Goal: Transaction & Acquisition: Purchase product/service

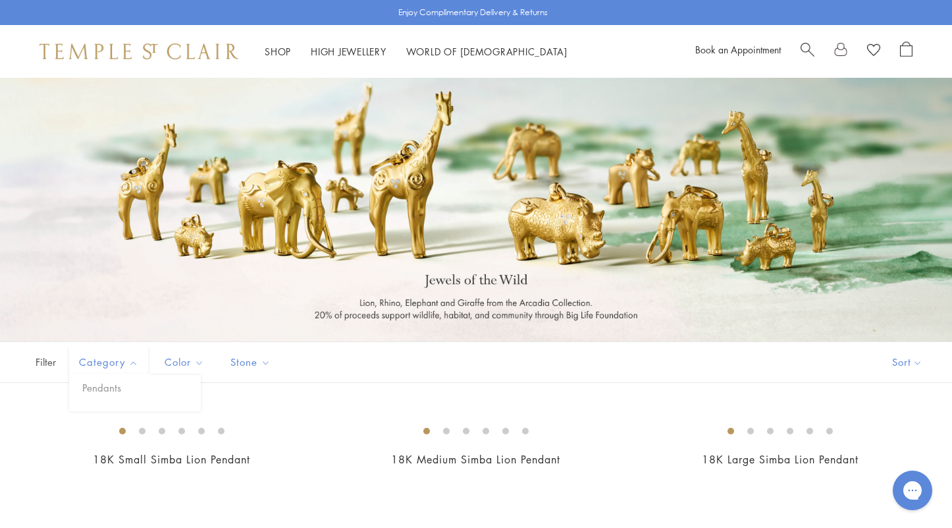
click at [101, 360] on span "Category" at bounding box center [110, 362] width 76 height 16
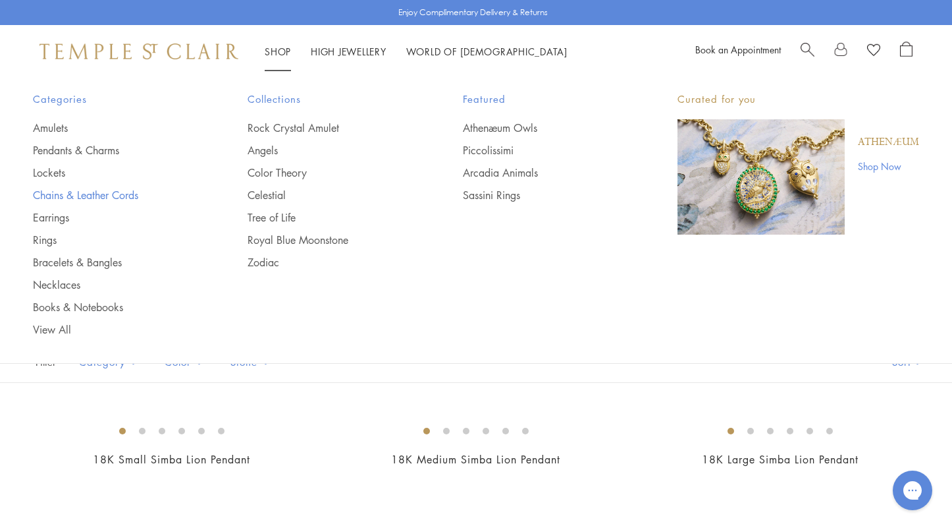
click at [60, 193] on link "Chains & Leather Cords" at bounding box center [114, 195] width 162 height 14
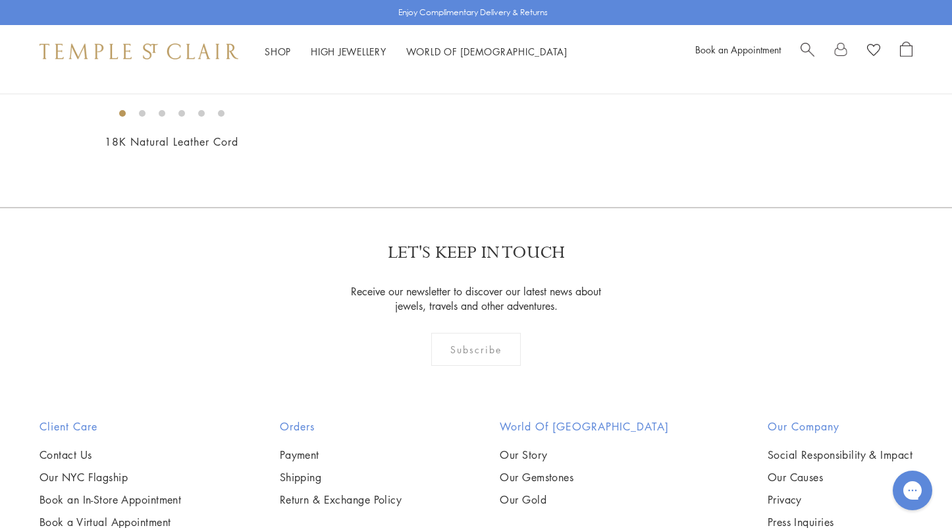
scroll to position [906, 0]
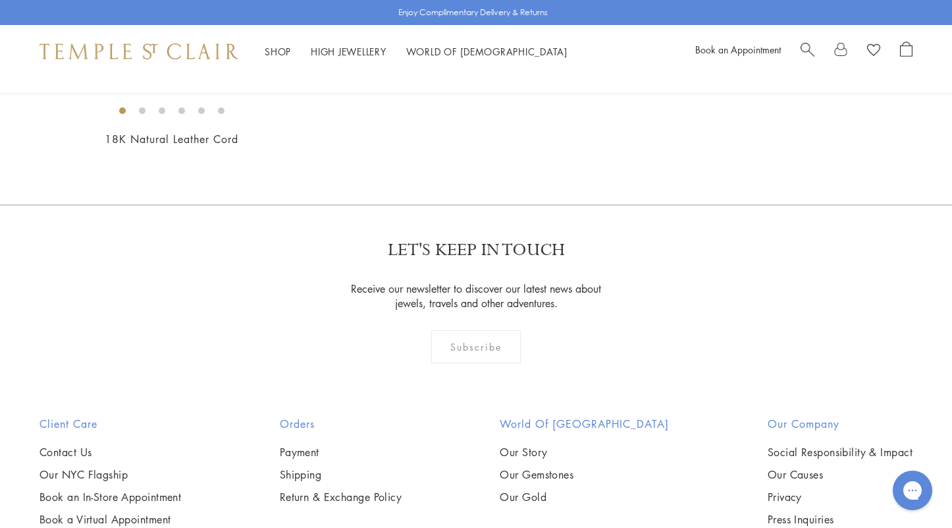
click at [0, 0] on img at bounding box center [0, 0] width 0 height 0
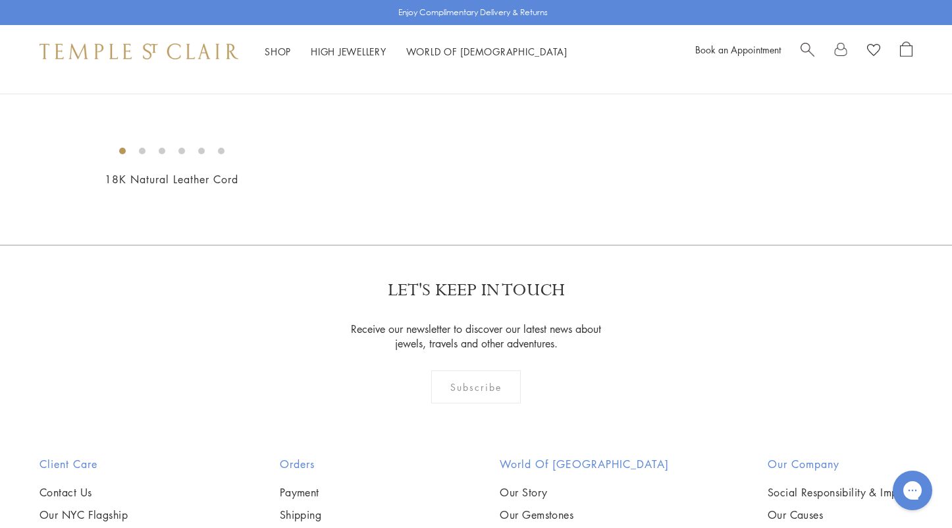
scroll to position [854, 0]
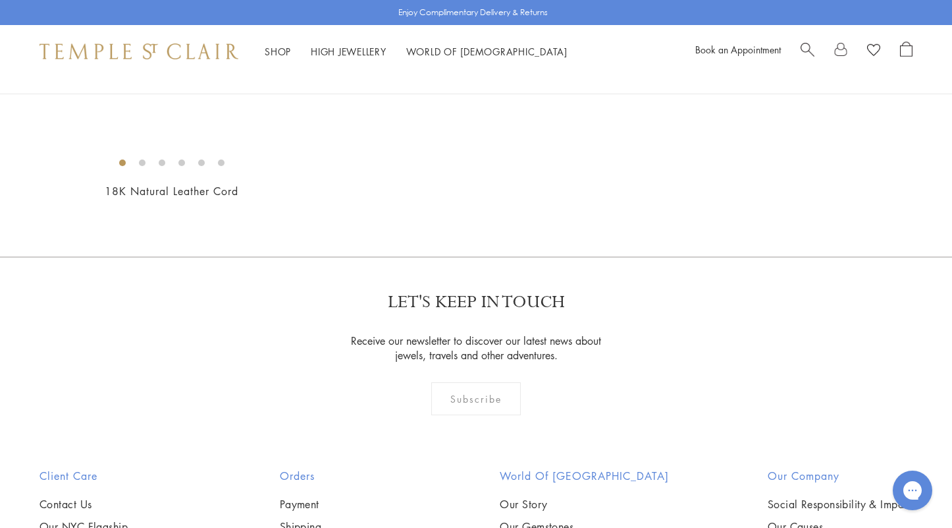
click at [0, 0] on img at bounding box center [0, 0] width 0 height 0
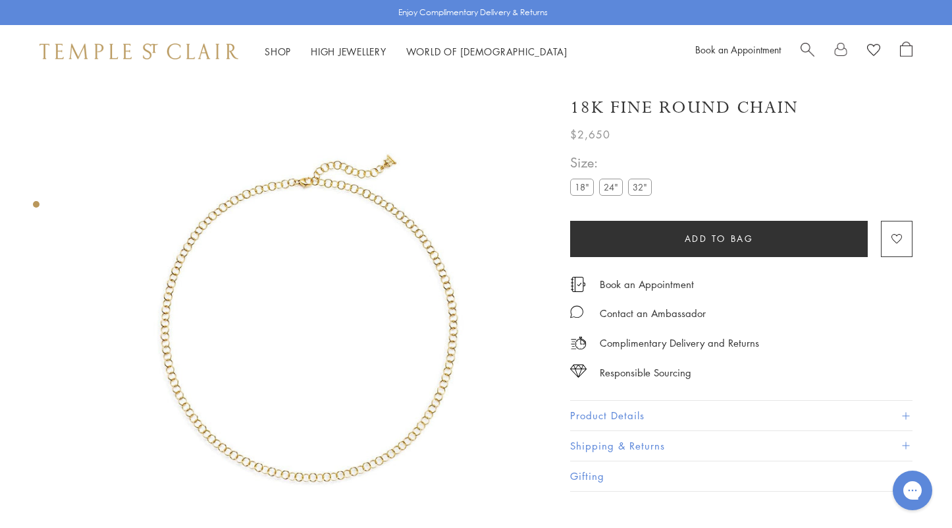
click at [313, 287] on img at bounding box center [308, 320] width 485 height 485
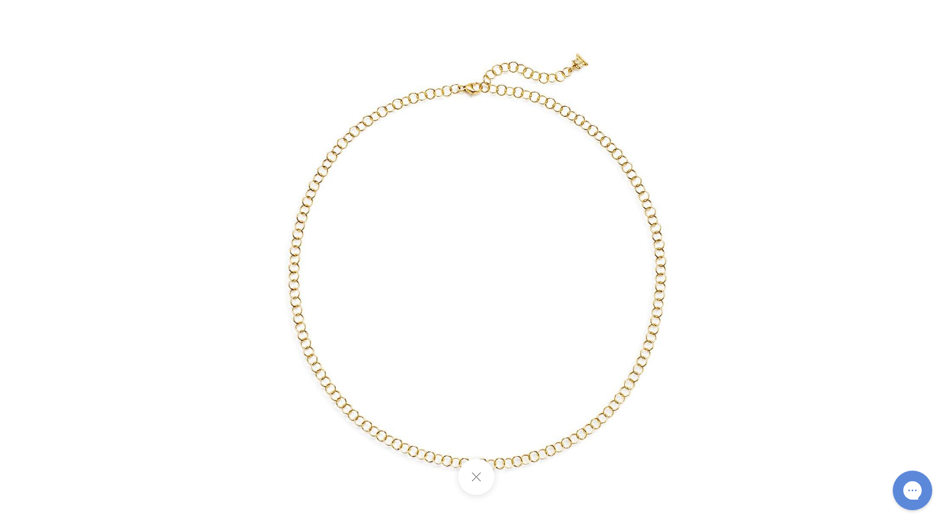
click at [480, 371] on img at bounding box center [476, 264] width 617 height 617
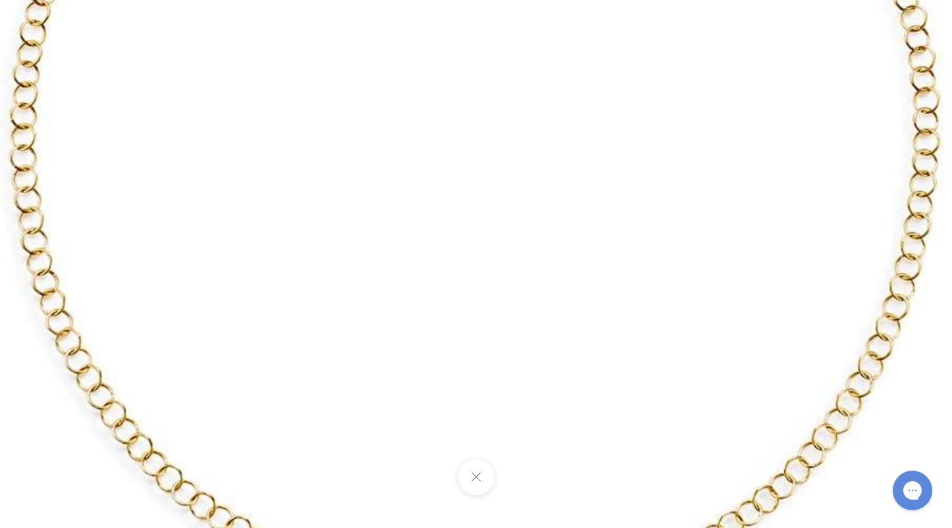
click at [480, 371] on img at bounding box center [472, 108] width 1518 height 1518
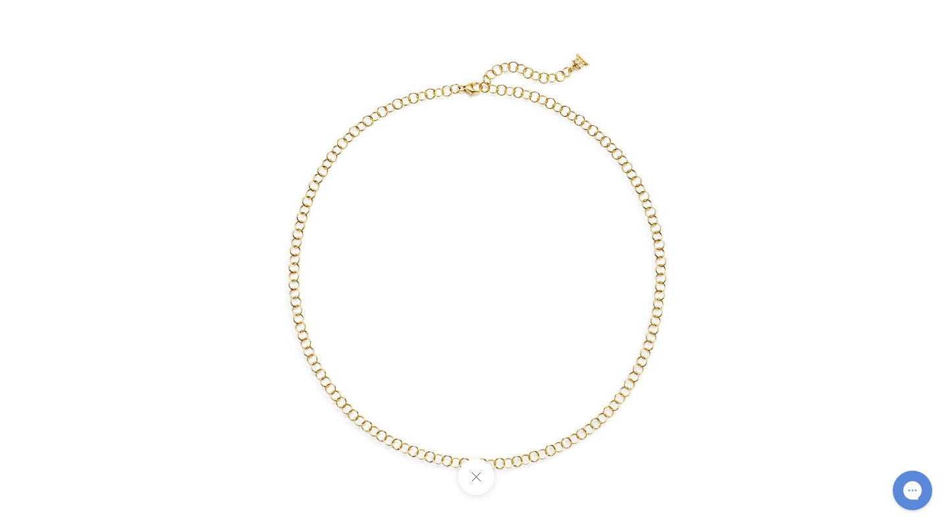
click at [784, 242] on div at bounding box center [477, 127] width 619 height 343
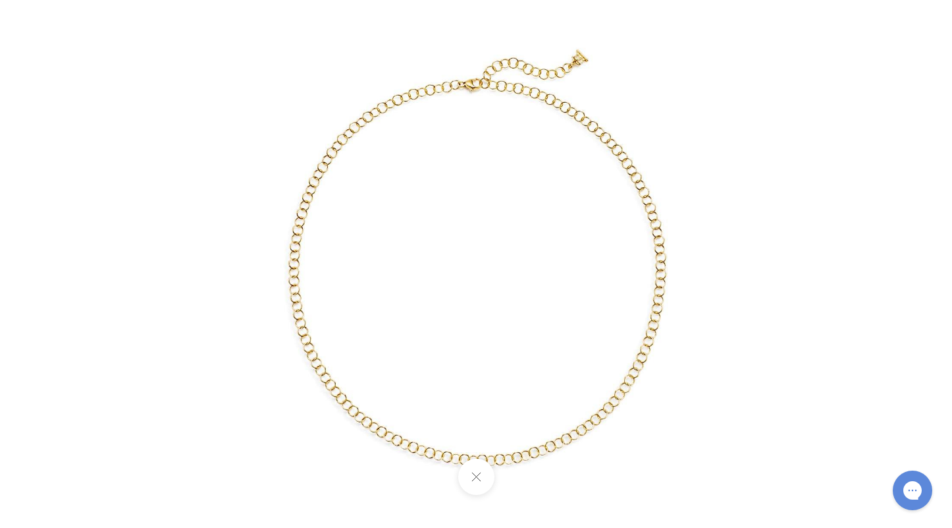
click at [79, 402] on div at bounding box center [476, 264] width 952 height 528
click at [828, 215] on div at bounding box center [476, 264] width 952 height 528
click at [519, 306] on img at bounding box center [476, 260] width 617 height 617
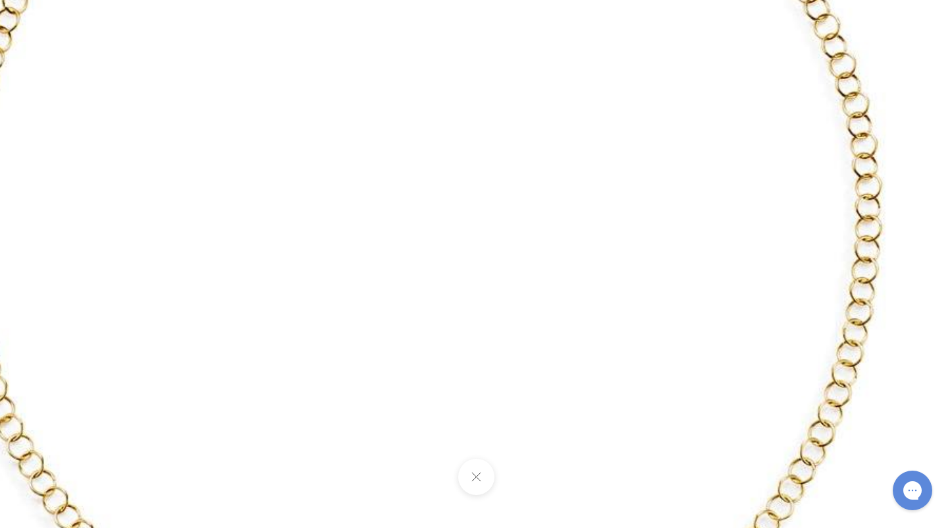
click at [519, 306] on img at bounding box center [414, 194] width 1518 height 1518
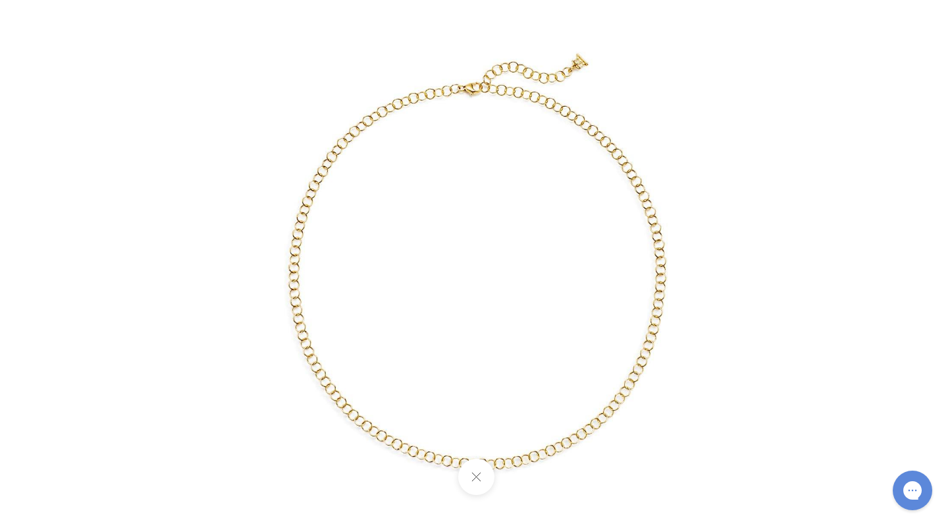
click at [916, 145] on div at bounding box center [476, 264] width 952 height 528
click at [820, 93] on div at bounding box center [476, 264] width 952 height 528
click at [820, 88] on div at bounding box center [476, 264] width 952 height 528
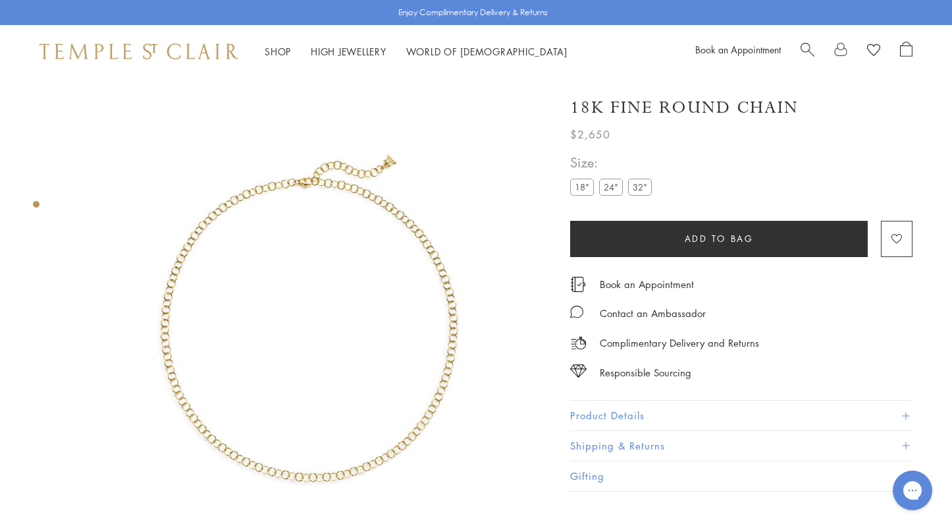
click at [611, 186] on label "24"" at bounding box center [611, 186] width 24 height 16
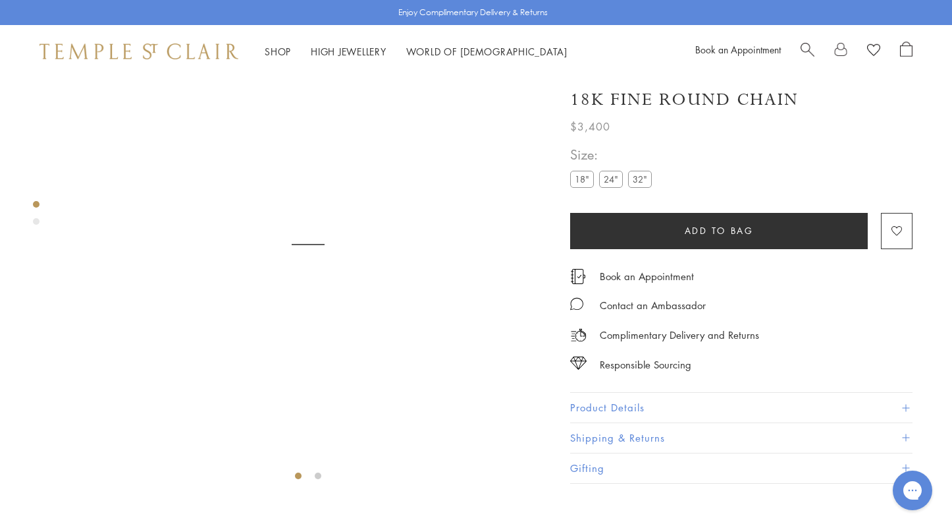
scroll to position [78, 0]
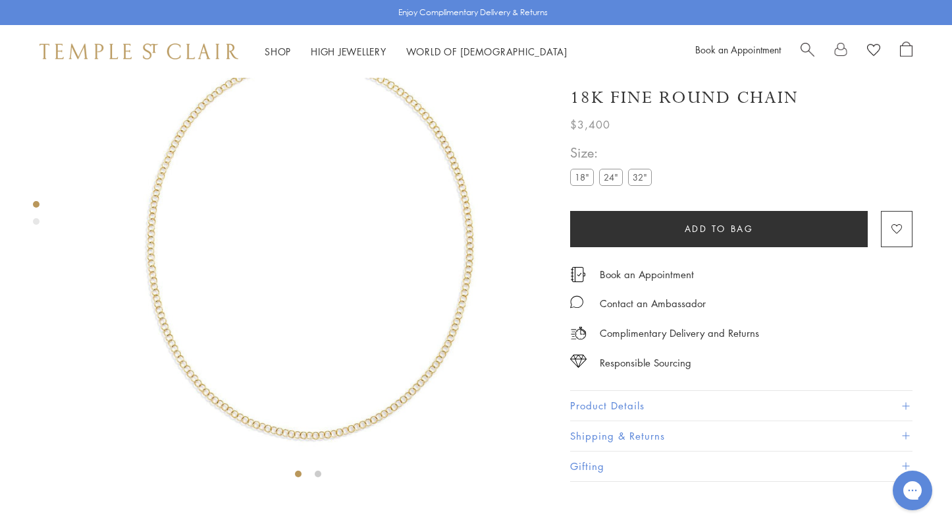
click at [582, 186] on label "18"" at bounding box center [582, 177] width 24 height 16
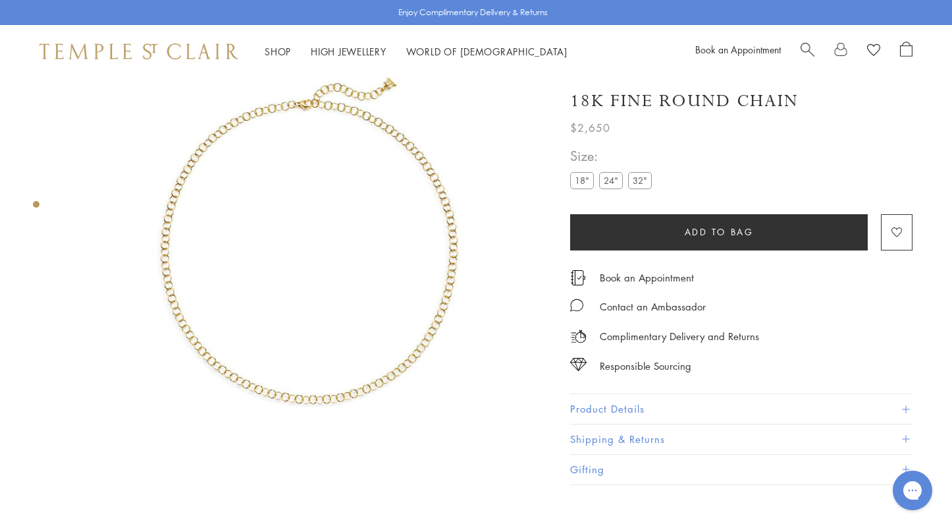
click at [323, 139] on img at bounding box center [308, 242] width 485 height 485
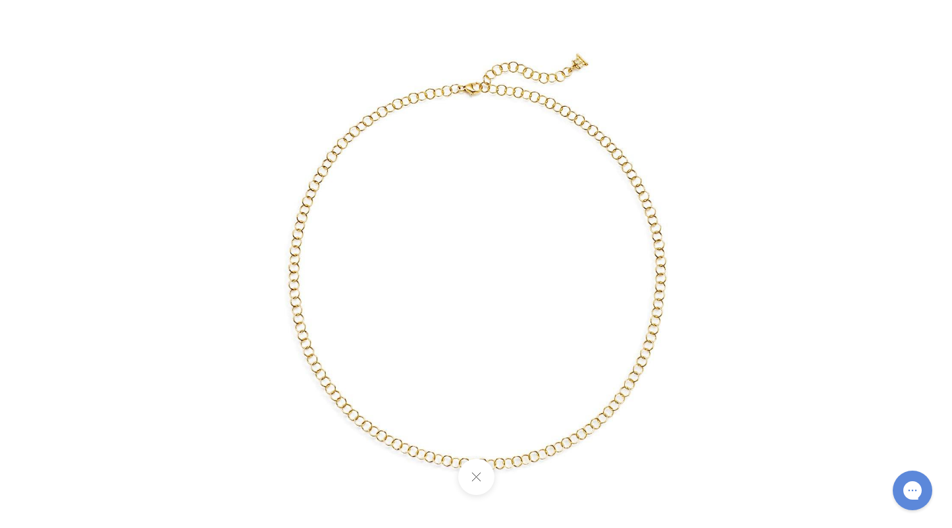
click at [483, 90] on img at bounding box center [476, 264] width 617 height 617
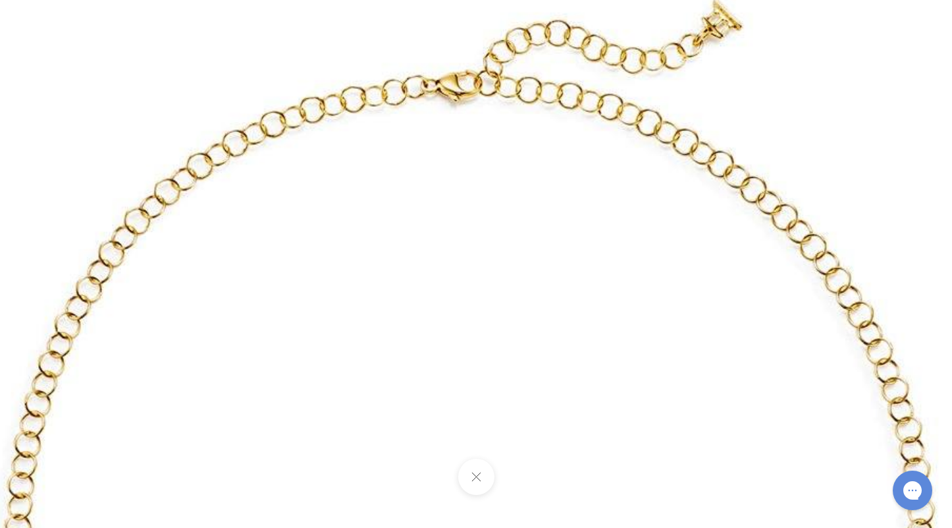
click at [483, 90] on img at bounding box center [467, 519] width 1518 height 1518
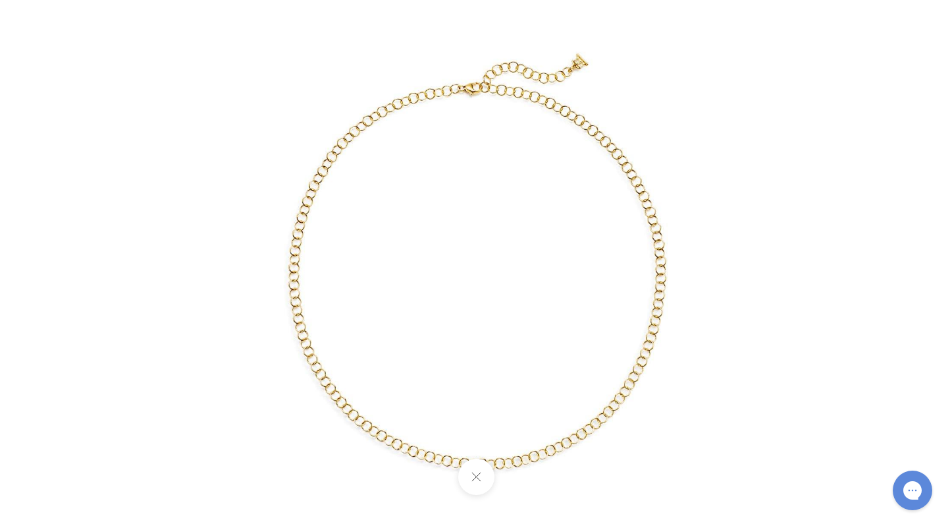
click at [483, 90] on img at bounding box center [476, 264] width 617 height 617
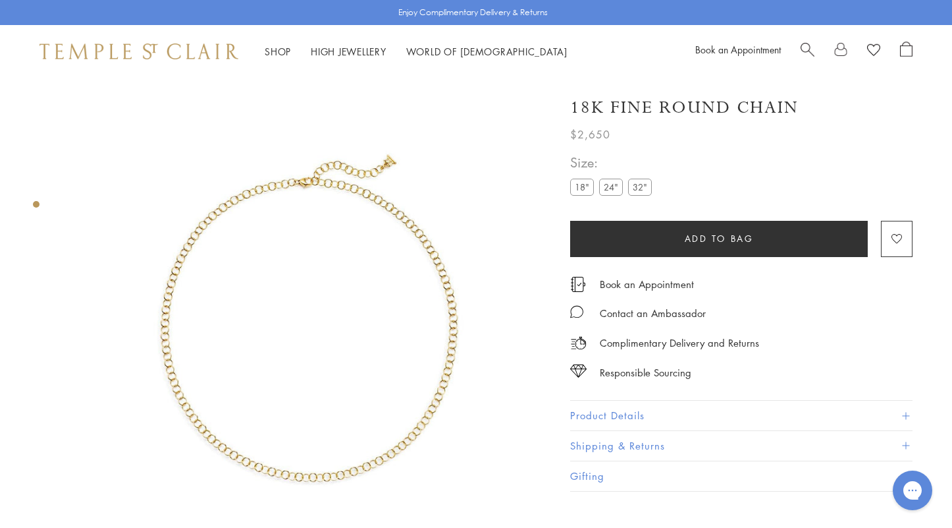
click at [643, 440] on button "Shipping & Returns" at bounding box center [741, 446] width 343 height 30
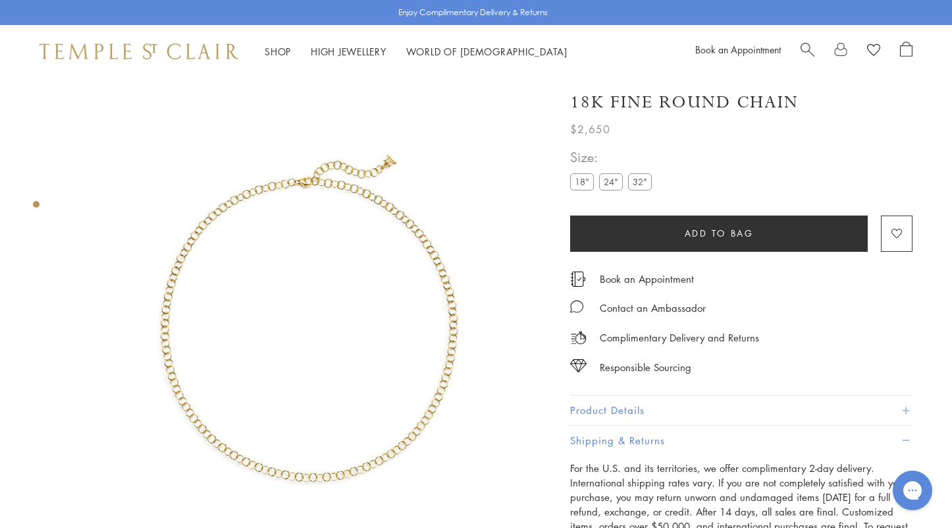
click at [709, 231] on span "Add to bag" at bounding box center [719, 233] width 69 height 14
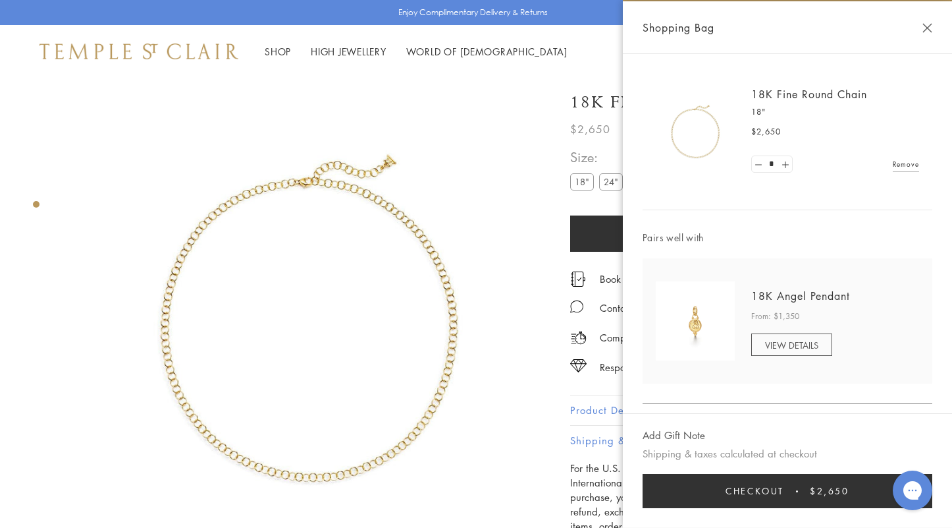
click at [758, 489] on span "Checkout" at bounding box center [755, 490] width 59 height 14
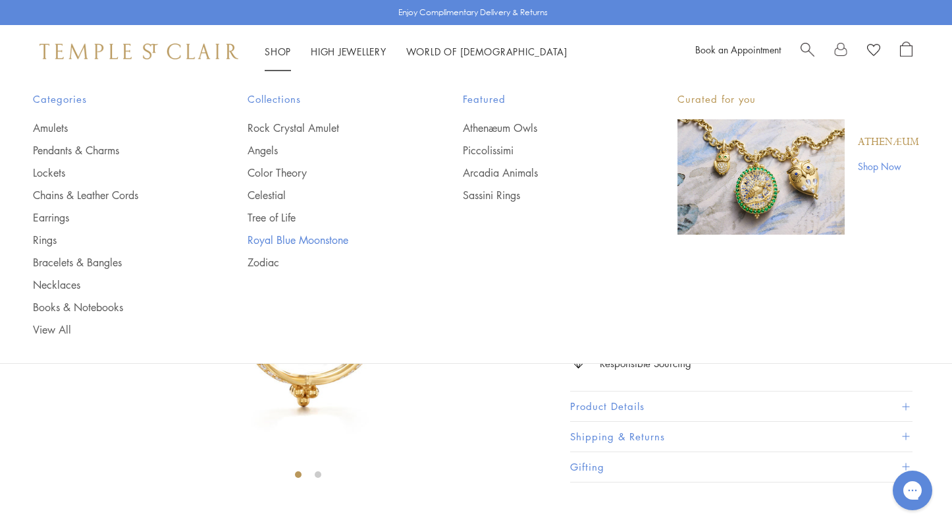
click at [283, 235] on link "Royal Blue Moonstone" at bounding box center [329, 240] width 162 height 14
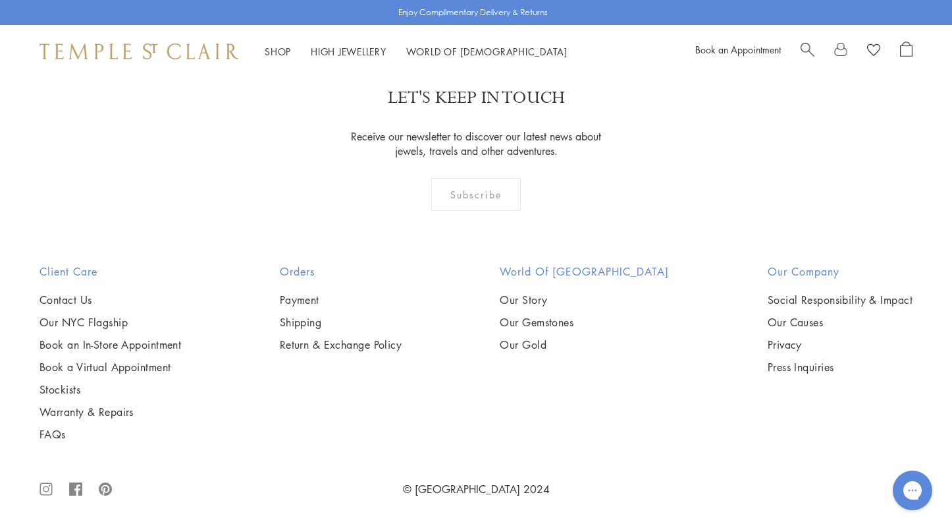
scroll to position [2483, 0]
click at [0, 0] on img at bounding box center [0, 0] width 0 height 0
